Goal: Task Accomplishment & Management: Manage account settings

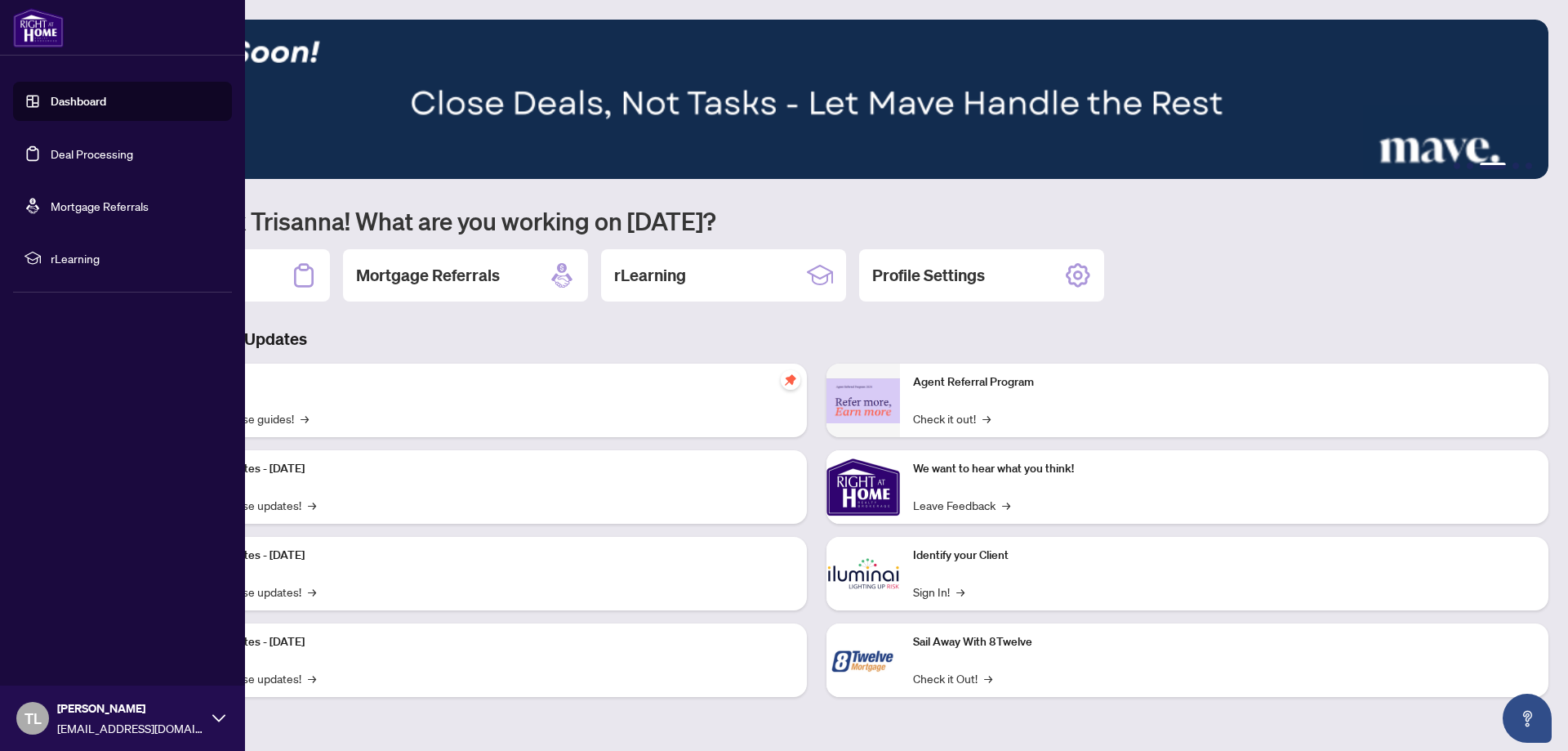
click at [226, 713] on div "TL Trisanna Lanson tmlanson189@gmail.com" at bounding box center [122, 718] width 245 height 66
click at [74, 622] on span "Logout" at bounding box center [66, 621] width 37 height 26
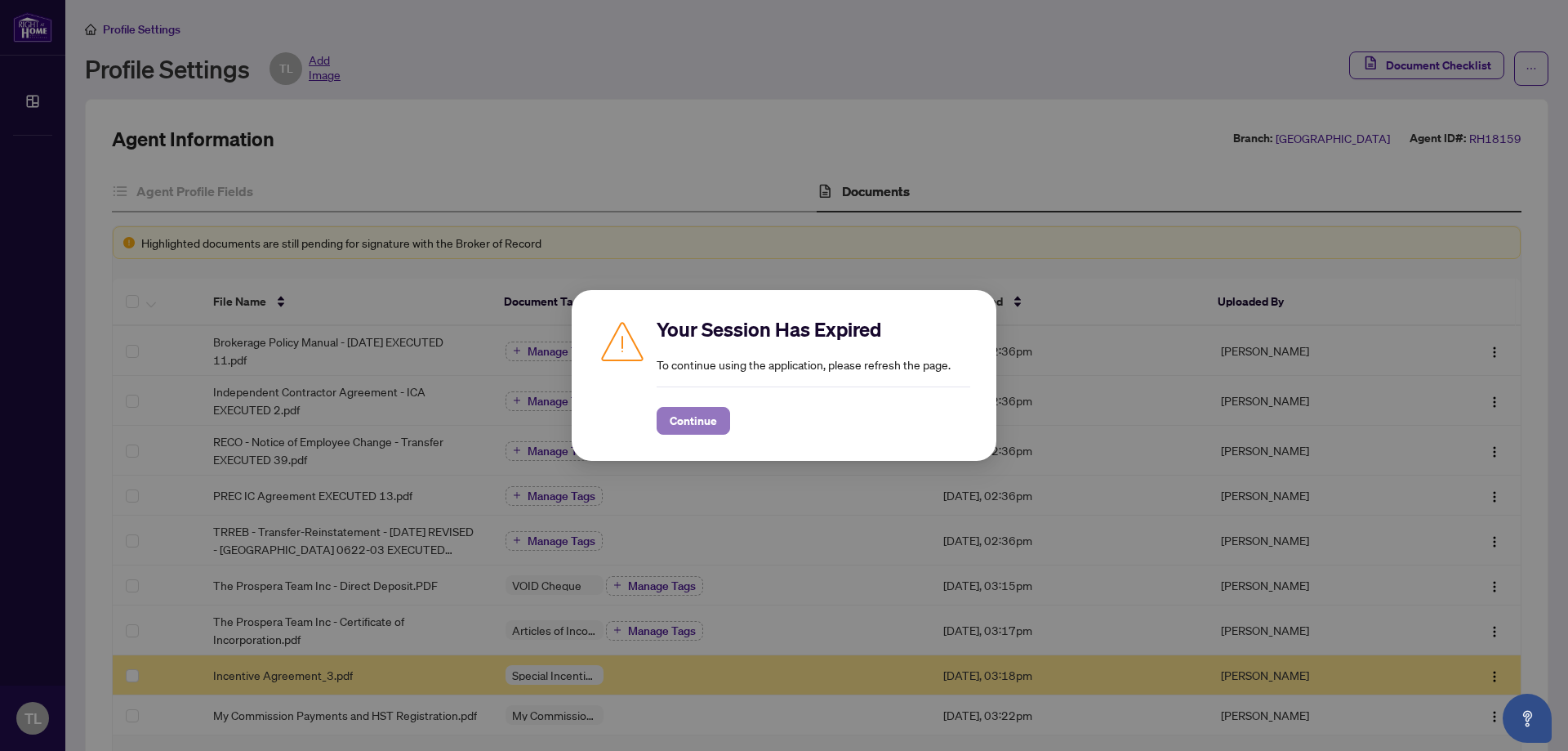
click at [695, 423] on span "Continue" at bounding box center [693, 420] width 48 height 26
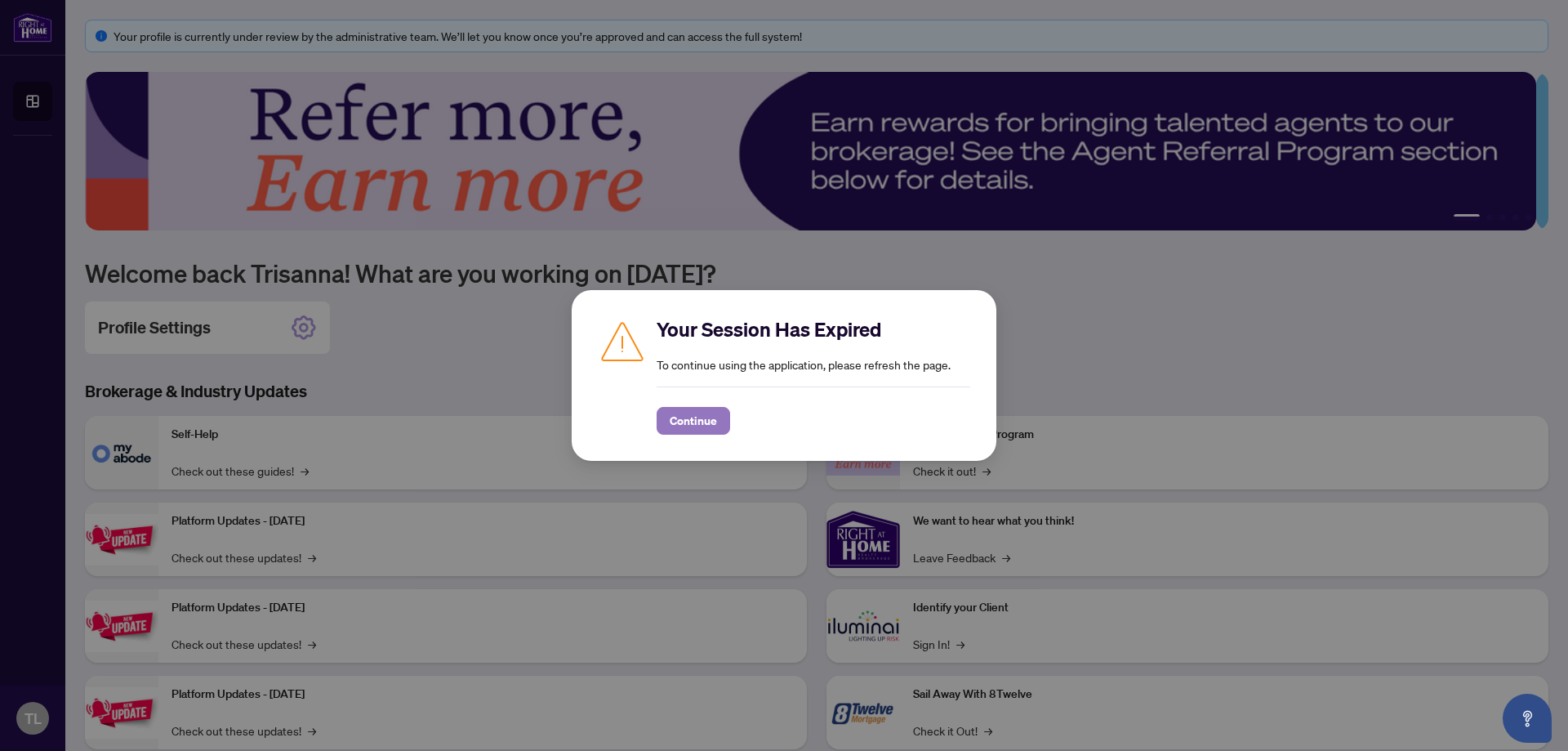
click at [697, 423] on span "Continue" at bounding box center [693, 420] width 48 height 26
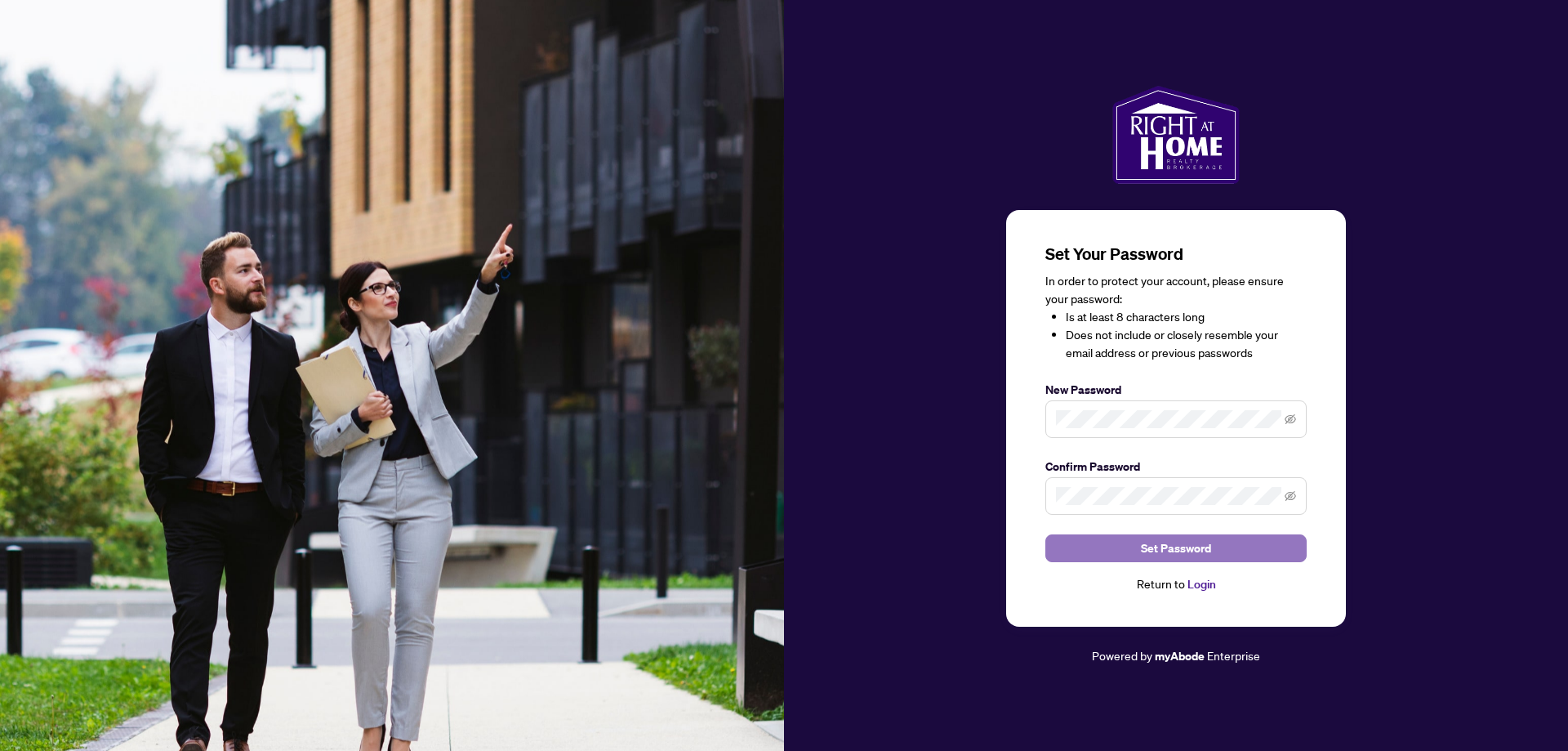
click at [1194, 545] on span "Set Password" at bounding box center [1176, 548] width 71 height 26
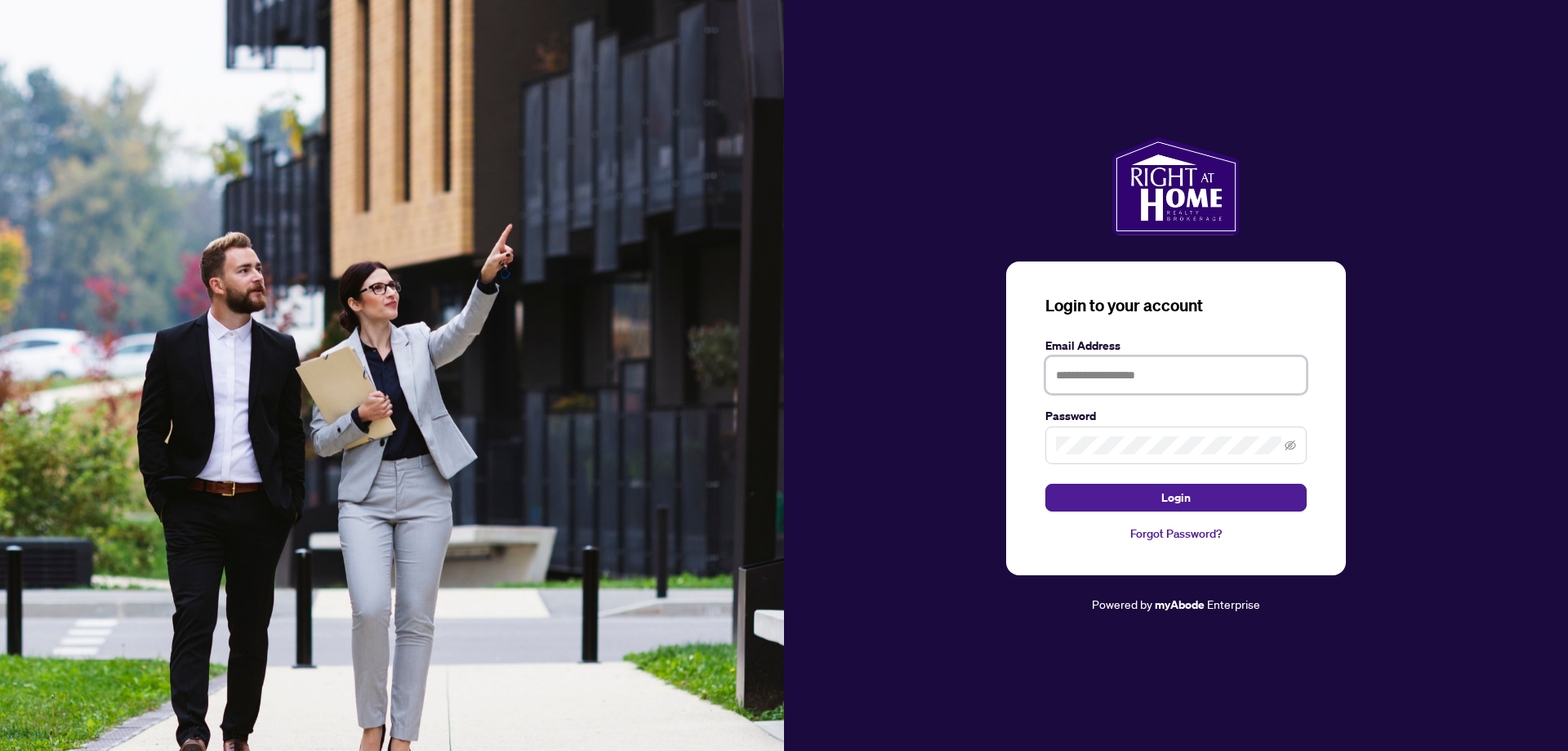
click at [1152, 376] on input "text" at bounding box center [1175, 375] width 261 height 38
type input "**********"
click at [1171, 498] on span "Login" at bounding box center [1176, 498] width 30 height 26
